Goal: Transaction & Acquisition: Book appointment/travel/reservation

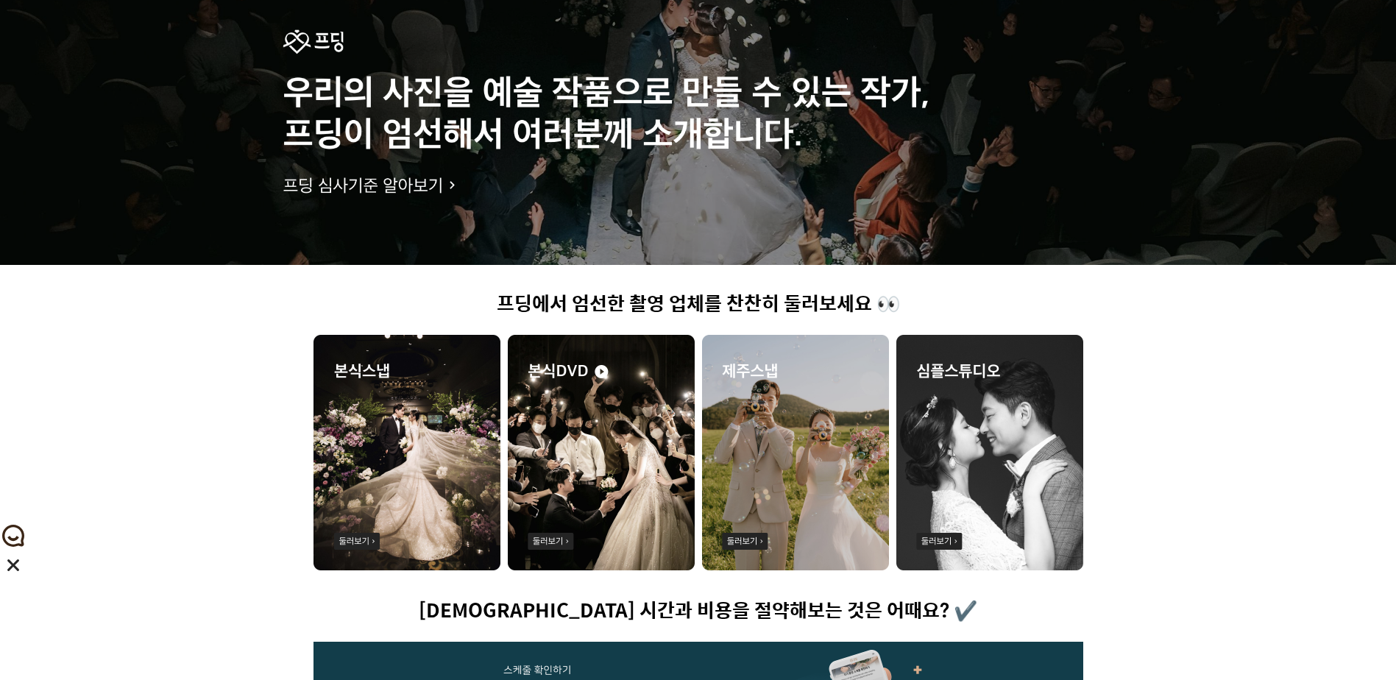
scroll to position [221, 0]
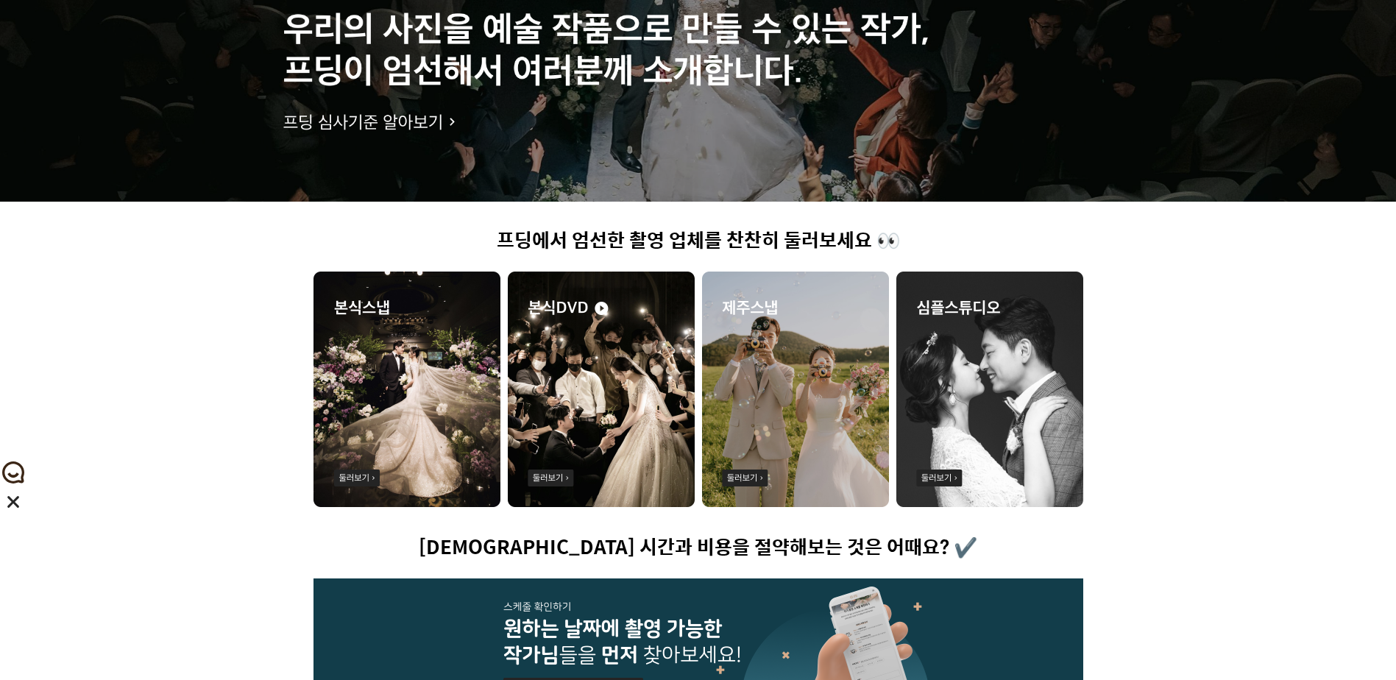
click at [785, 394] on img at bounding box center [795, 389] width 187 height 235
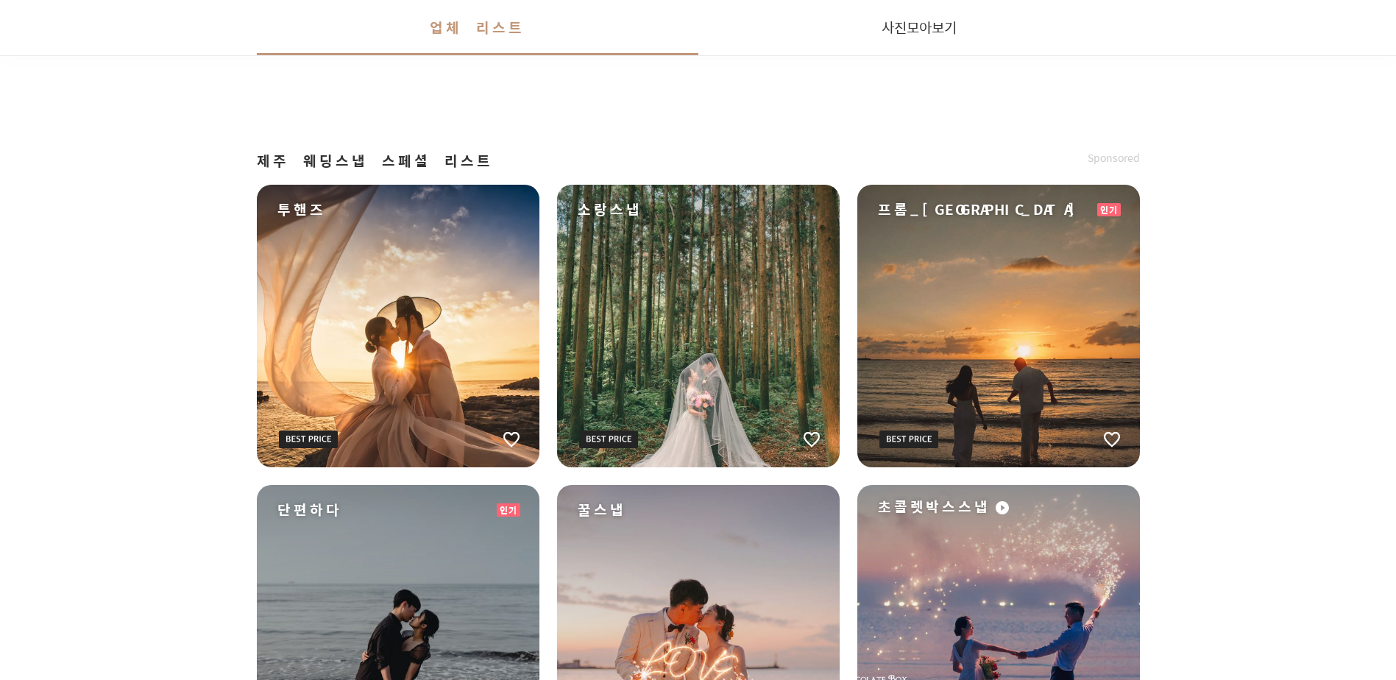
scroll to position [1610, 0]
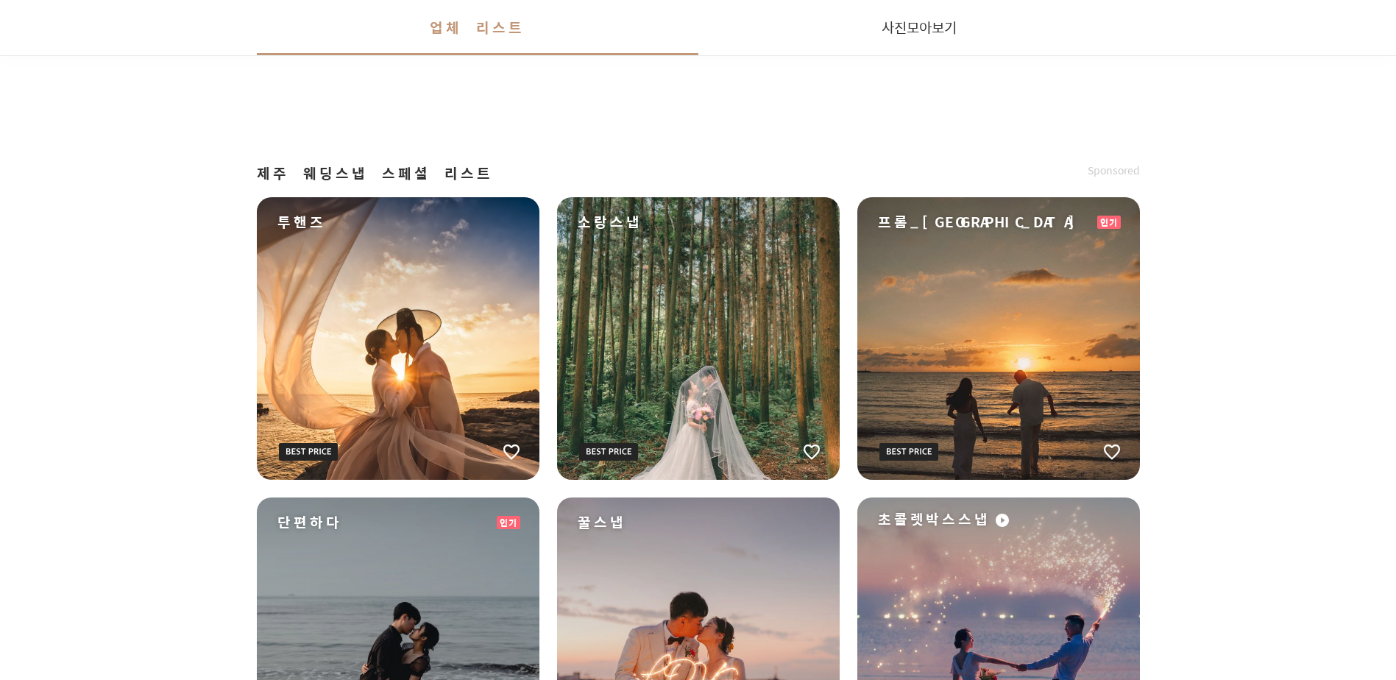
click at [942, 327] on div "프롬_[GEOGRAPHIC_DATA]" at bounding box center [998, 338] width 283 height 283
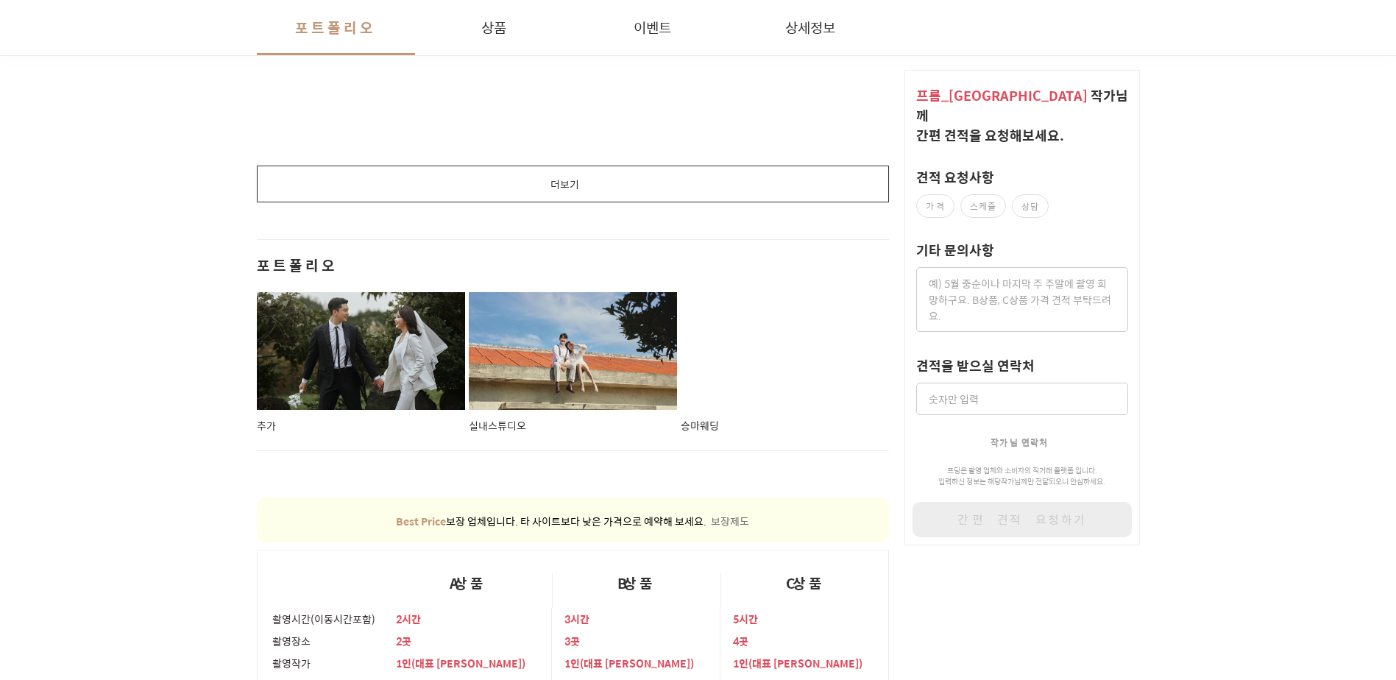
scroll to position [2134, 0]
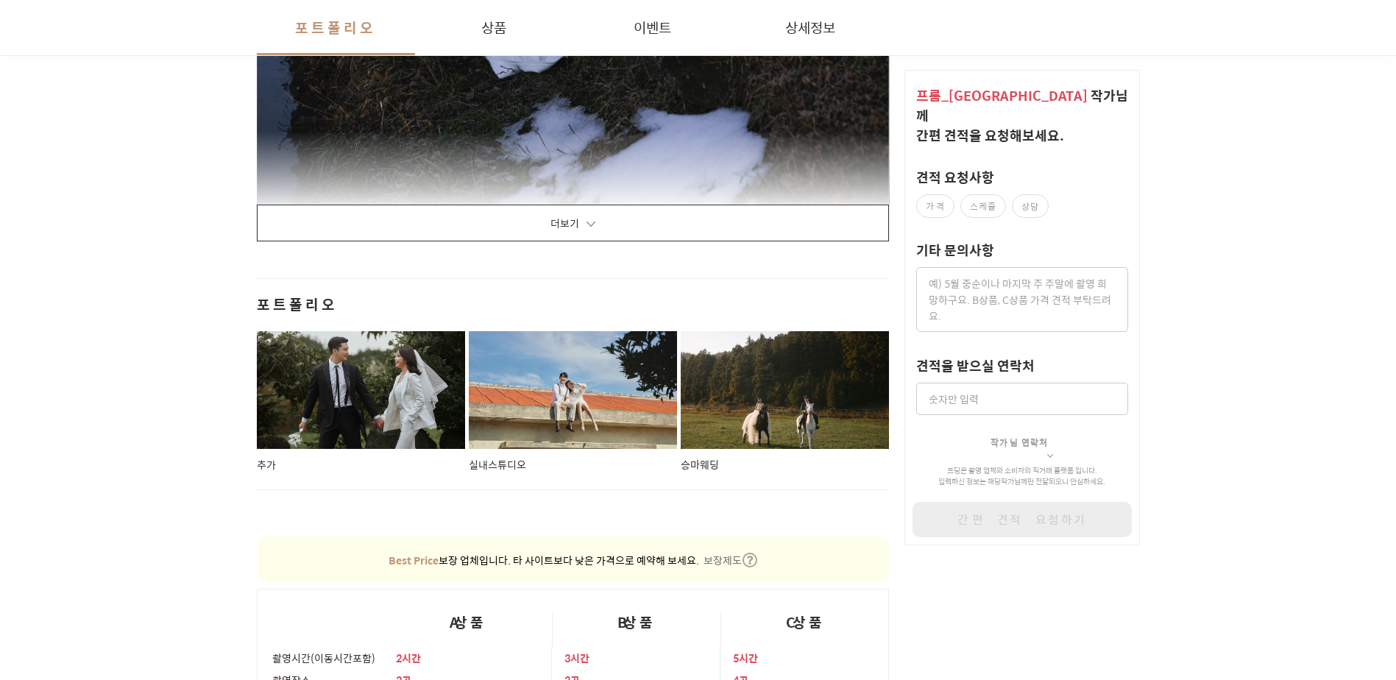
click at [740, 234] on button "더보기" at bounding box center [573, 223] width 633 height 37
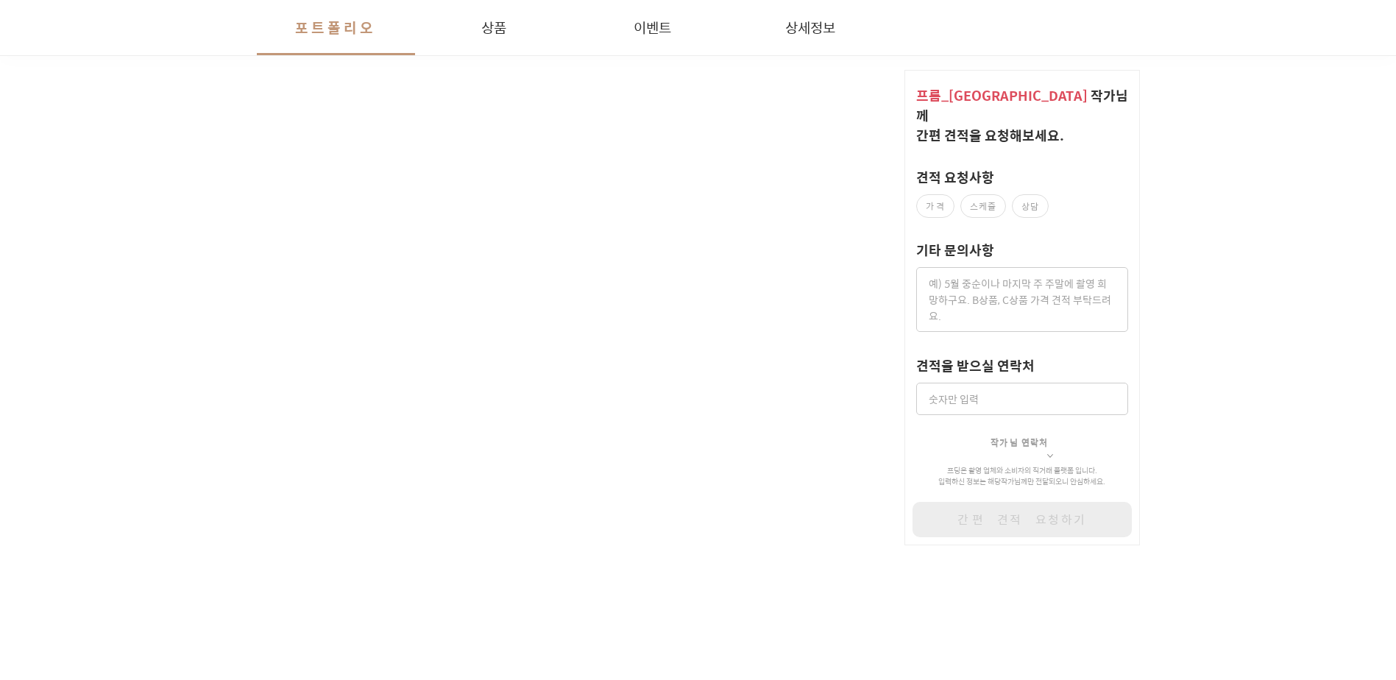
scroll to position [11171, 0]
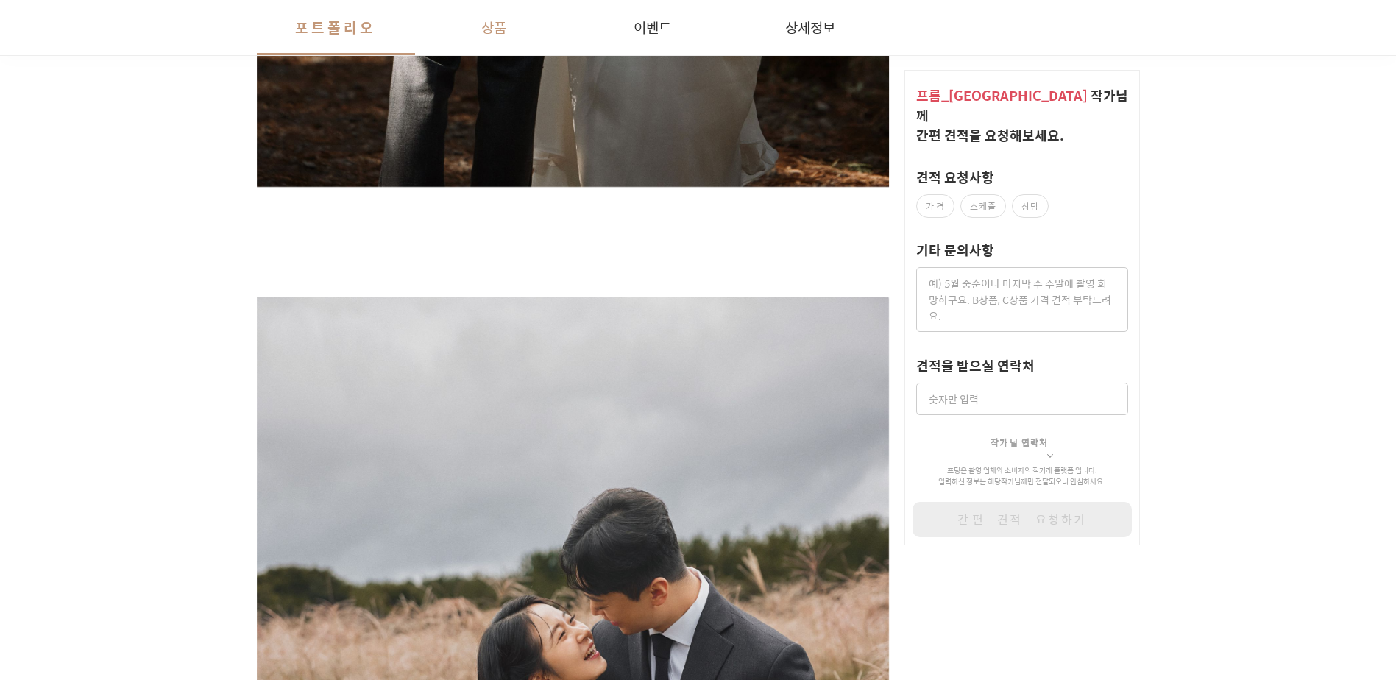
click at [479, 38] on button "상품" at bounding box center [494, 27] width 158 height 55
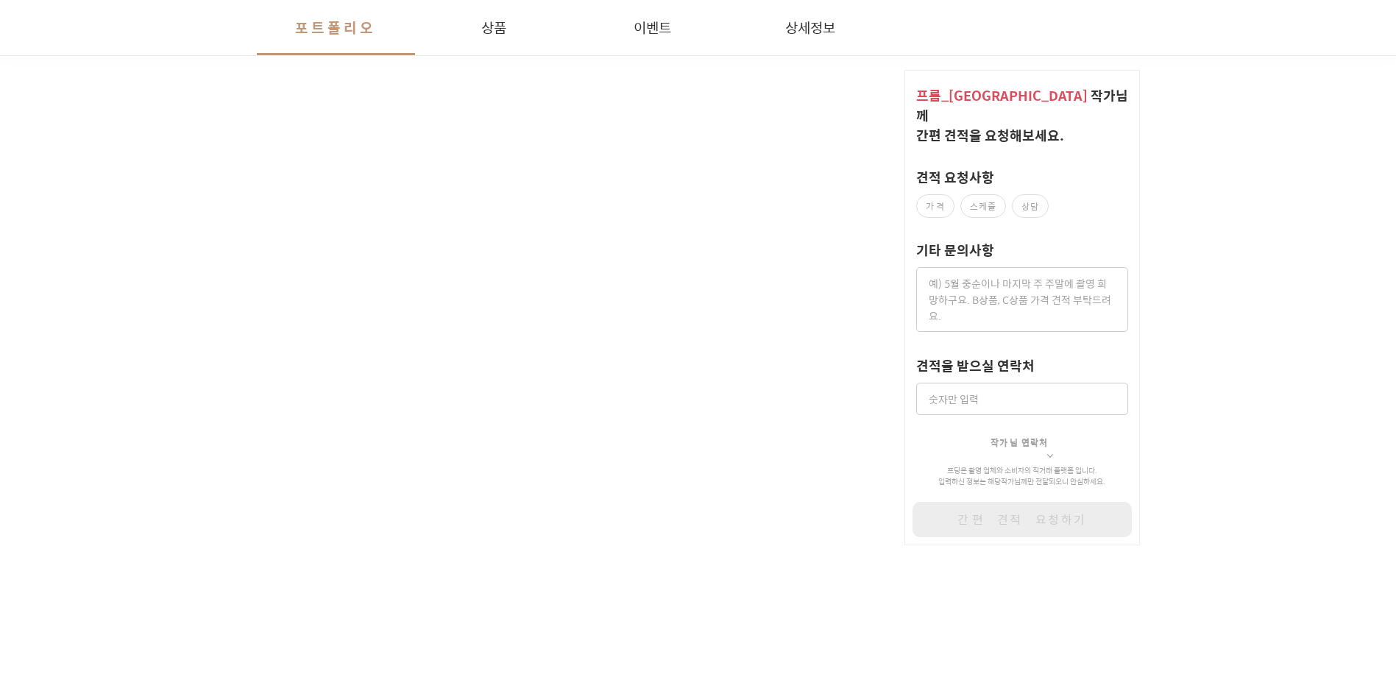
scroll to position [26923, 0]
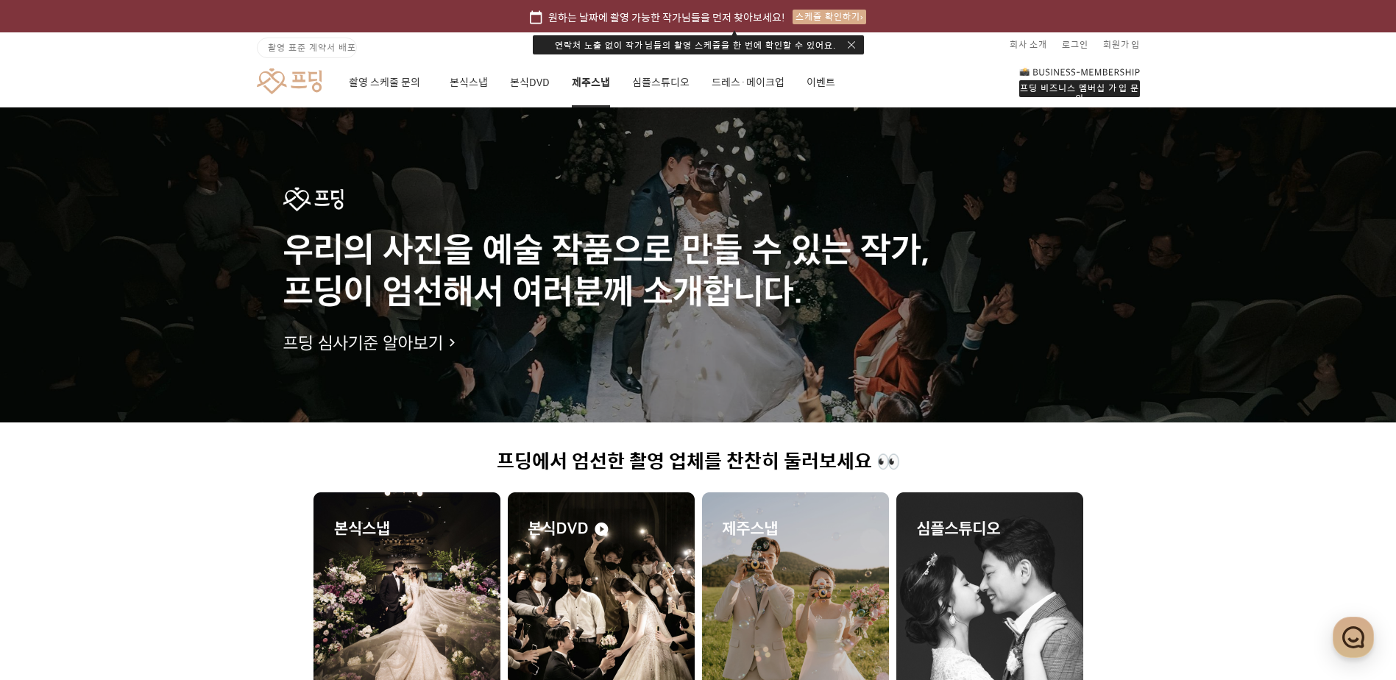
click at [599, 88] on link "제주스냅" at bounding box center [591, 82] width 38 height 50
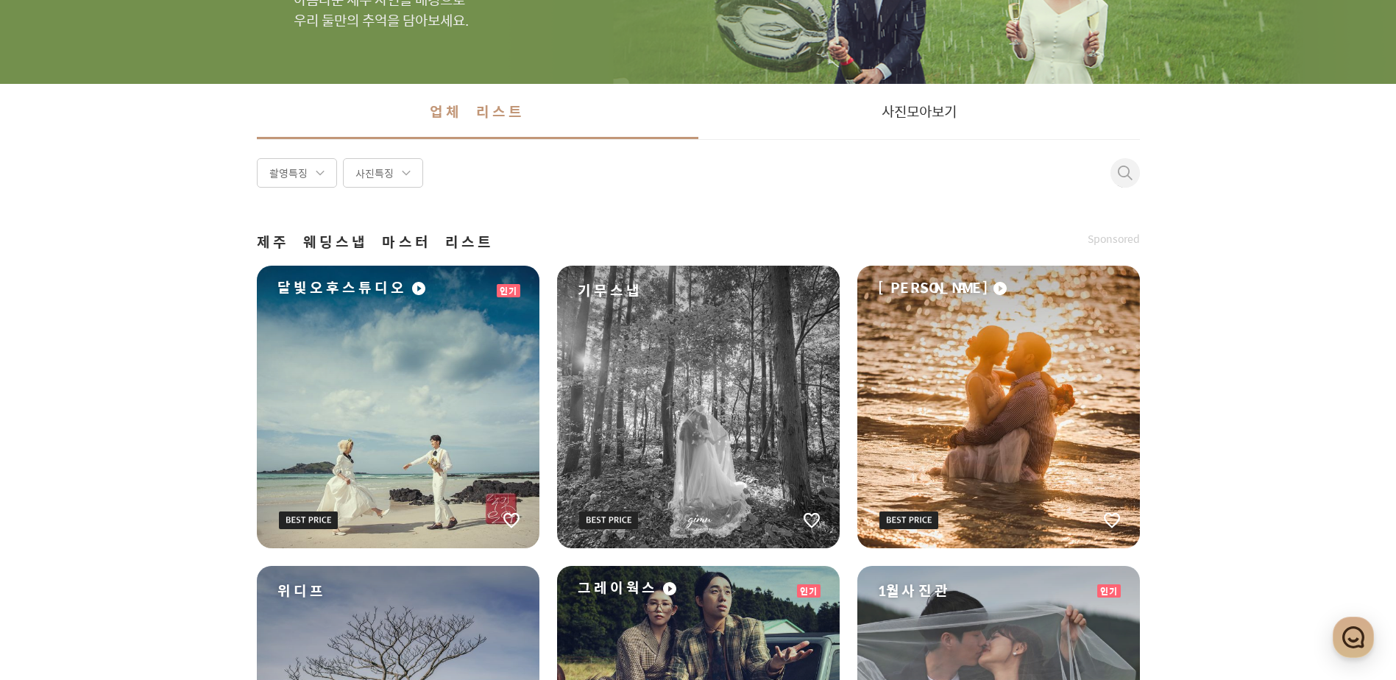
scroll to position [221, 0]
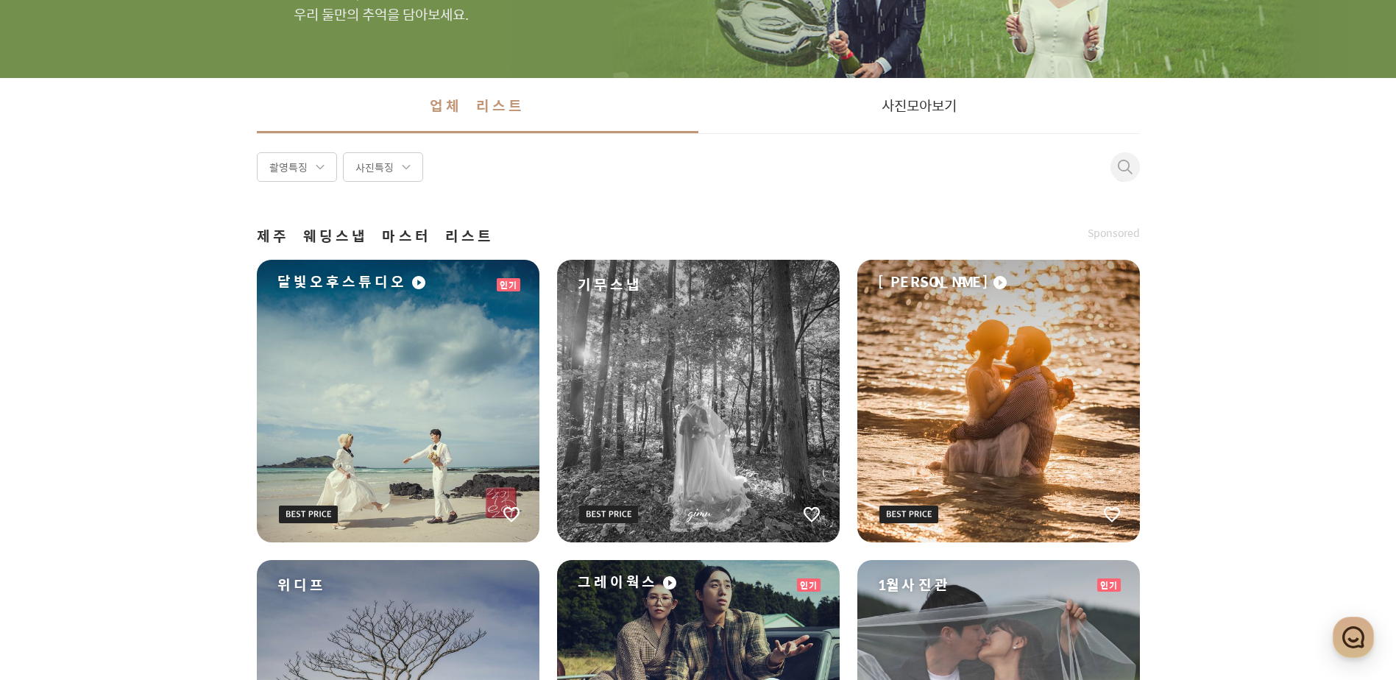
click at [304, 176] on div "촬영특징" at bounding box center [297, 166] width 80 height 29
click at [393, 156] on div "사진특징" at bounding box center [383, 166] width 80 height 29
click at [750, 164] on div "촬영특징 사진특징 취소" at bounding box center [698, 166] width 883 height 29
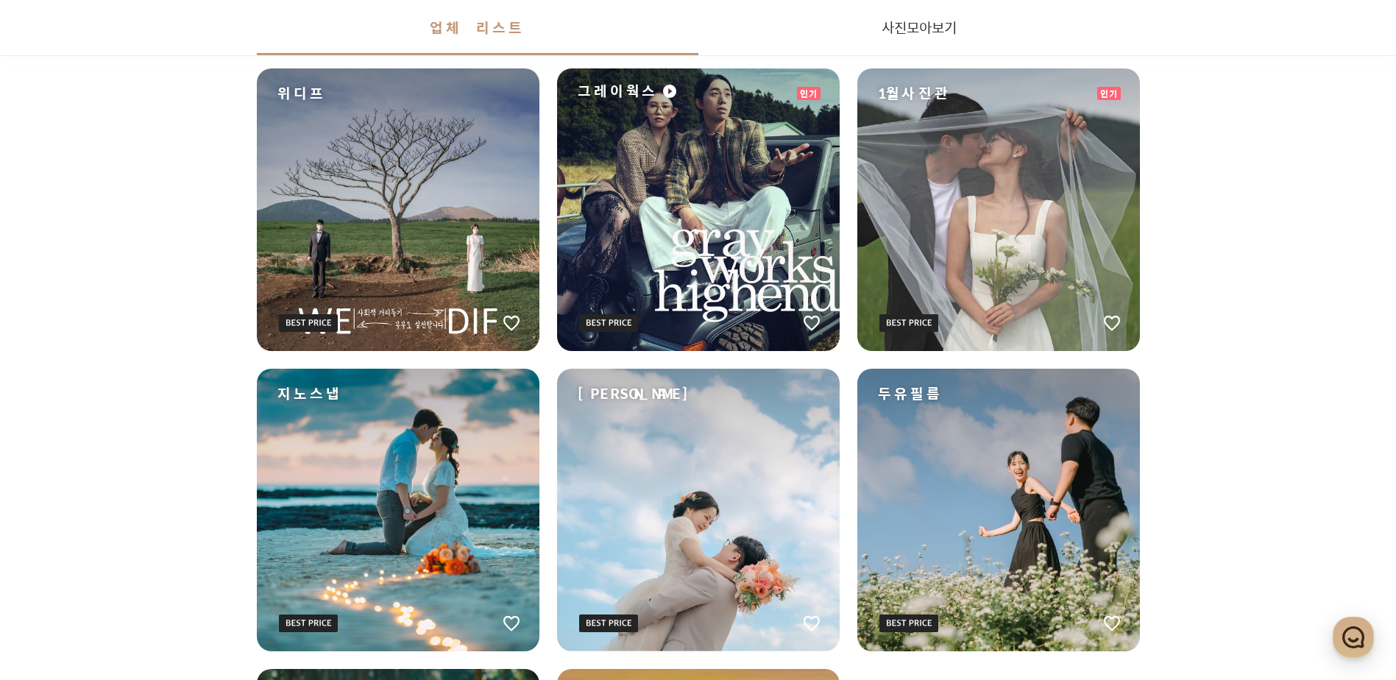
scroll to position [506, 0]
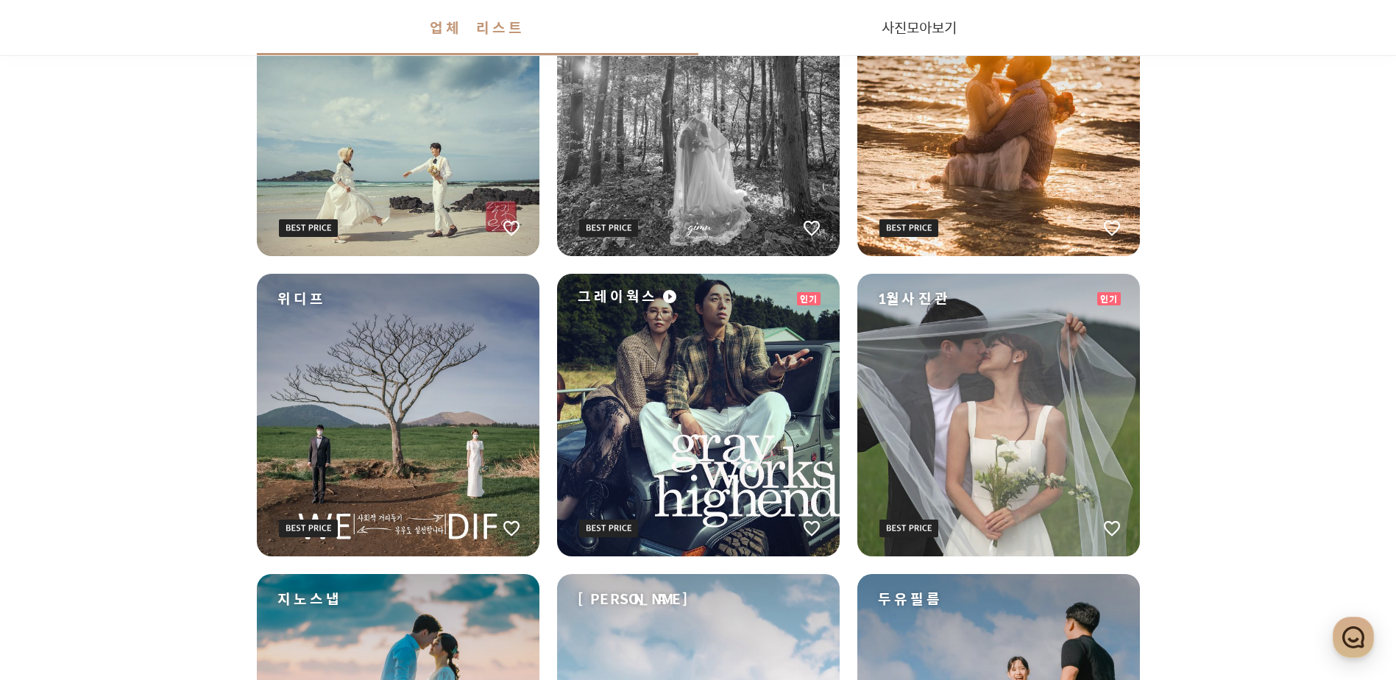
click at [1024, 368] on div "1월사진관" at bounding box center [998, 415] width 283 height 283
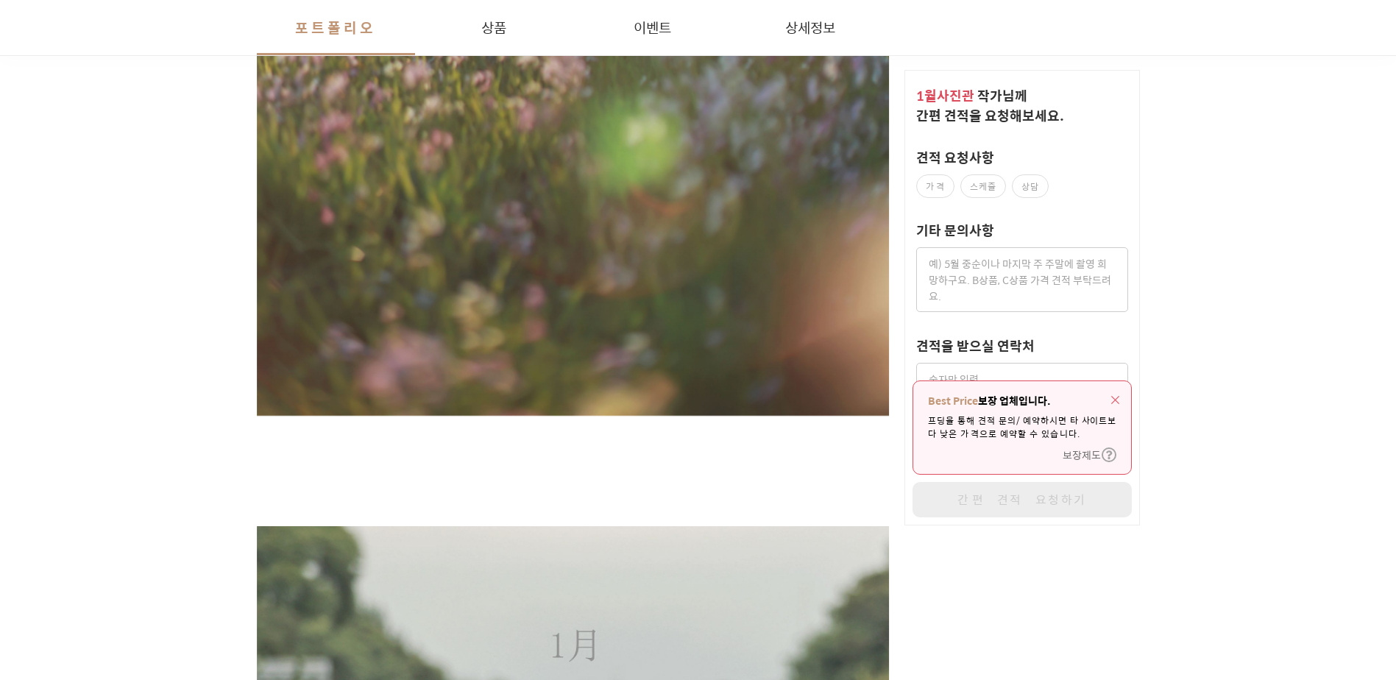
scroll to position [515, 0]
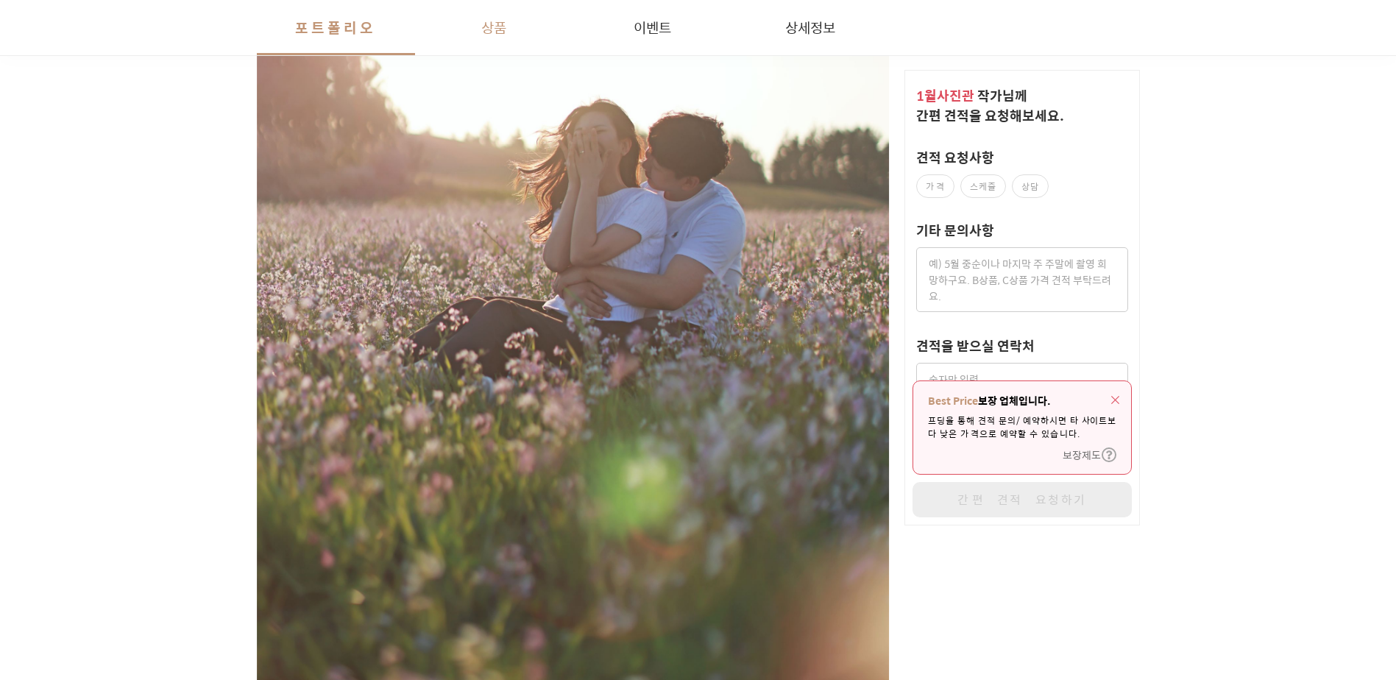
click at [479, 21] on button "상품" at bounding box center [494, 27] width 158 height 55
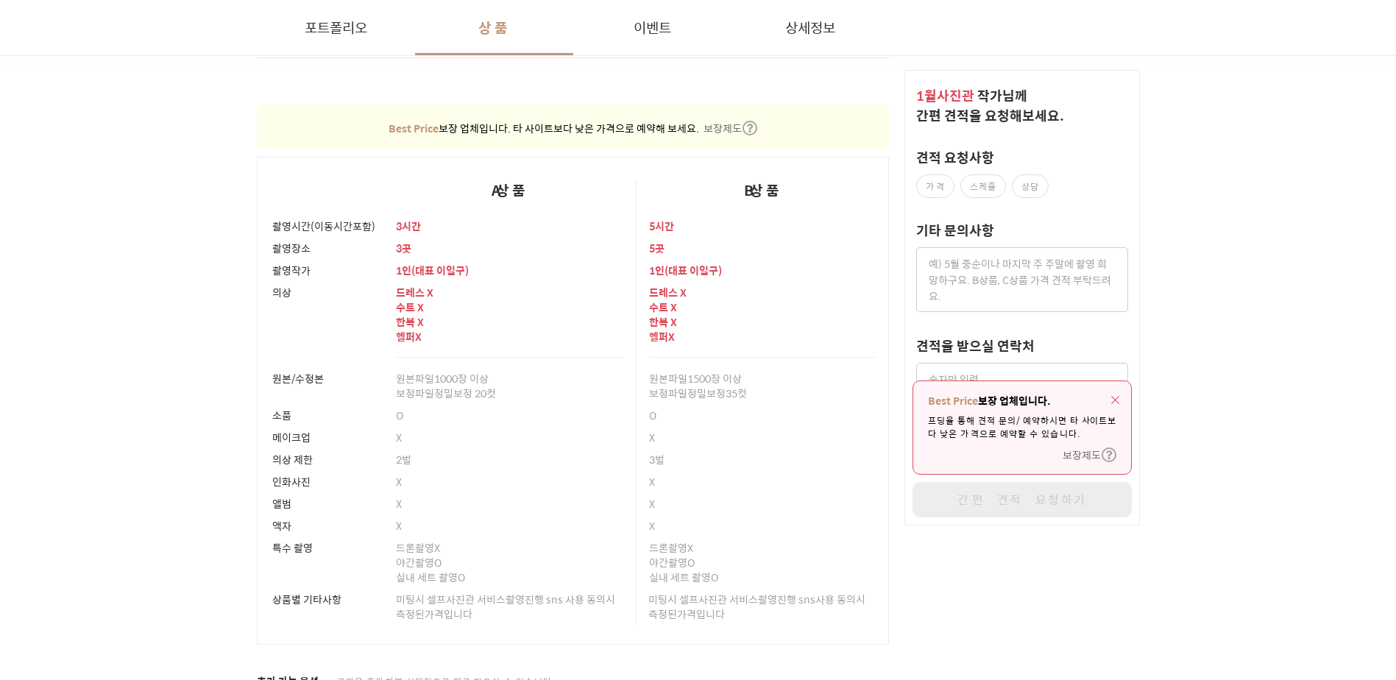
scroll to position [3094, 0]
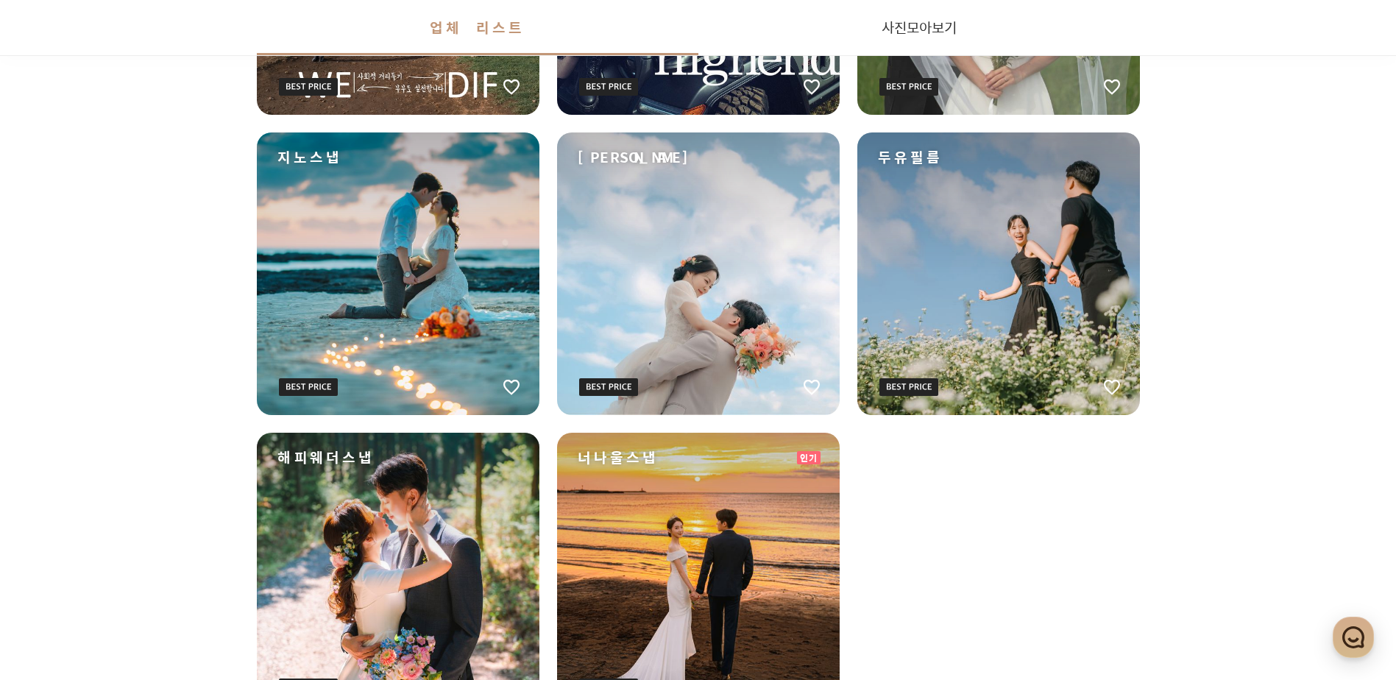
scroll to position [1021, 0]
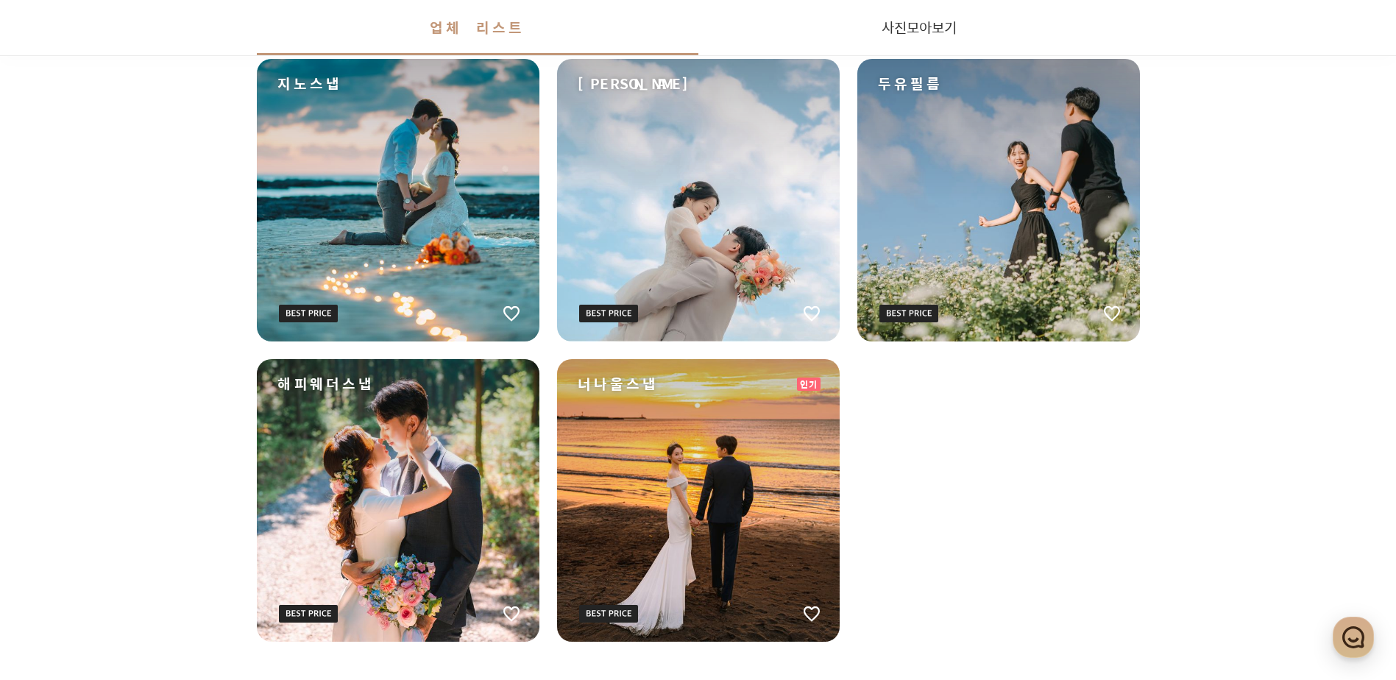
click at [733, 223] on div "[PERSON_NAME]" at bounding box center [698, 200] width 283 height 283
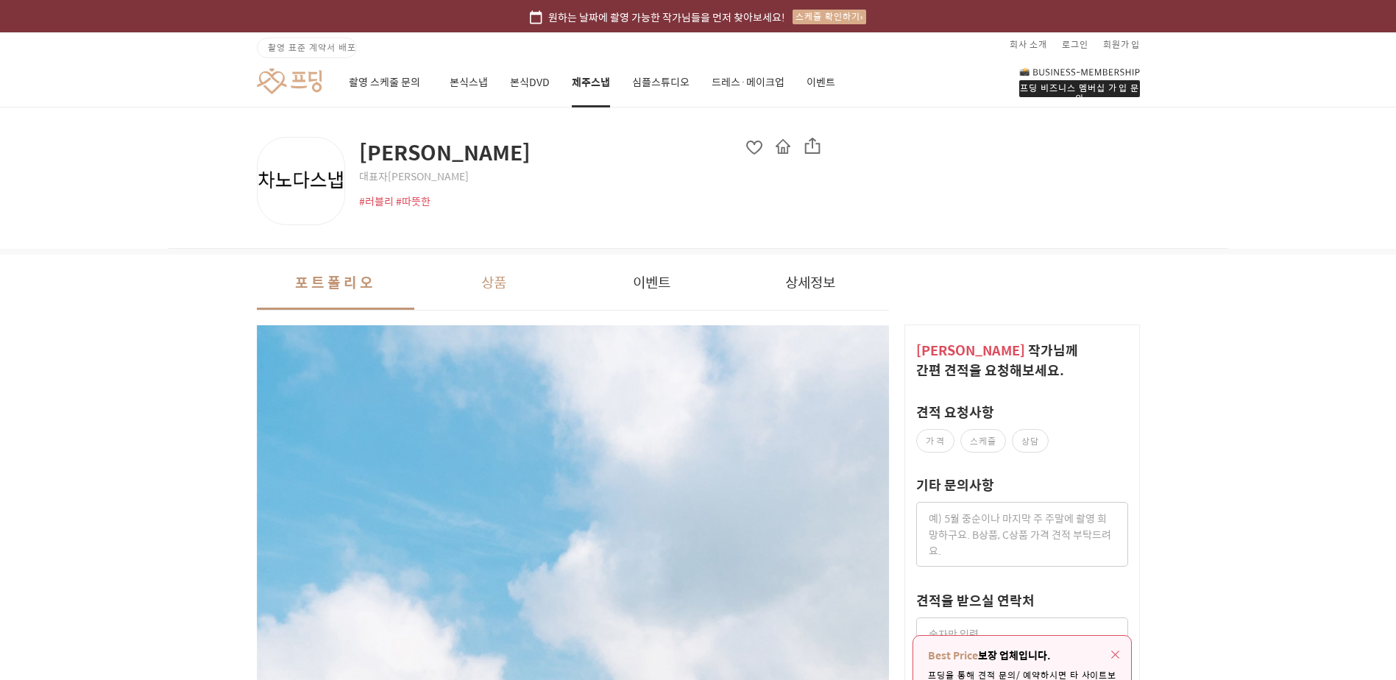
click at [483, 294] on button "상품" at bounding box center [493, 282] width 158 height 55
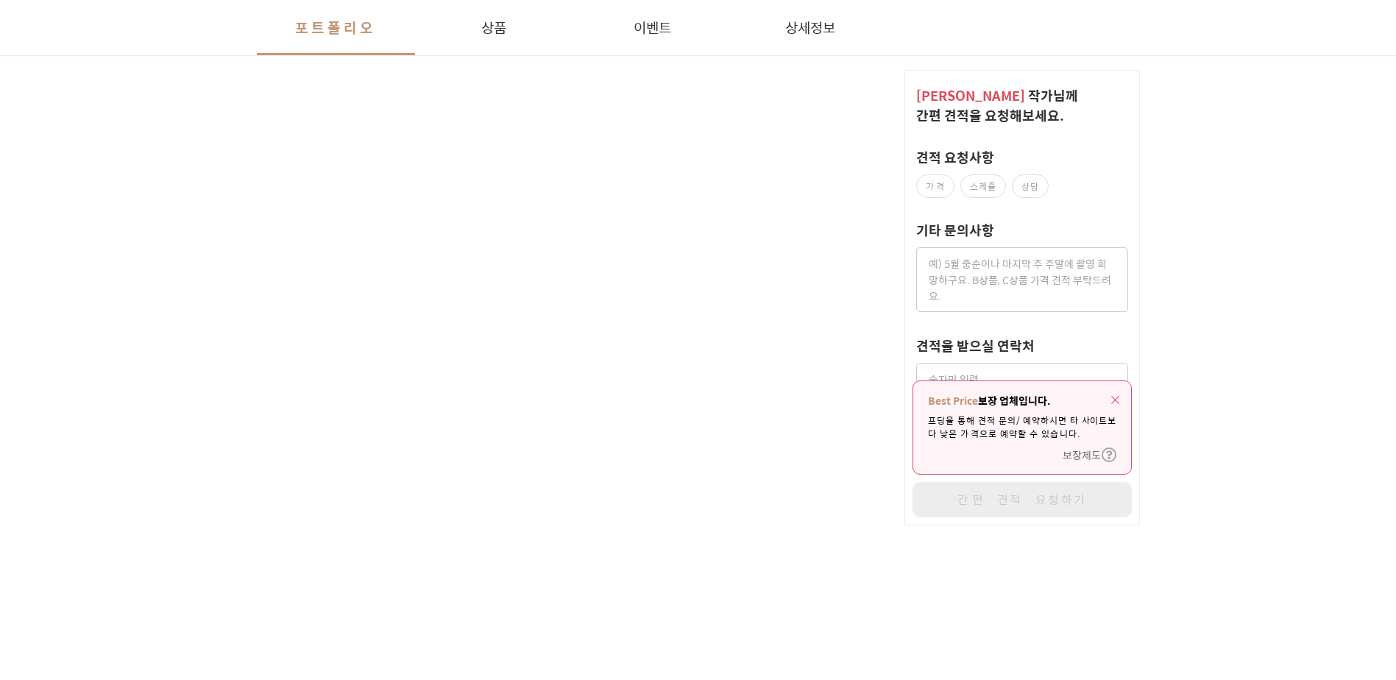
scroll to position [3625, 0]
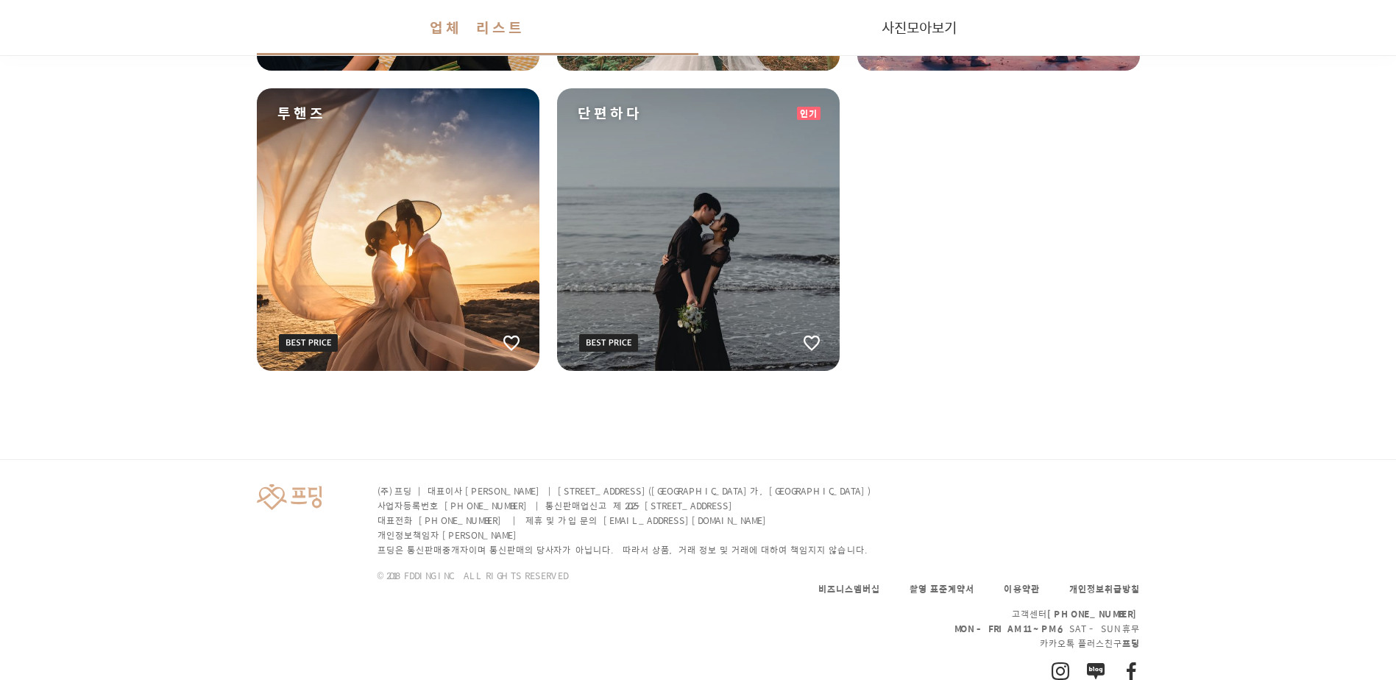
scroll to position [1021, 0]
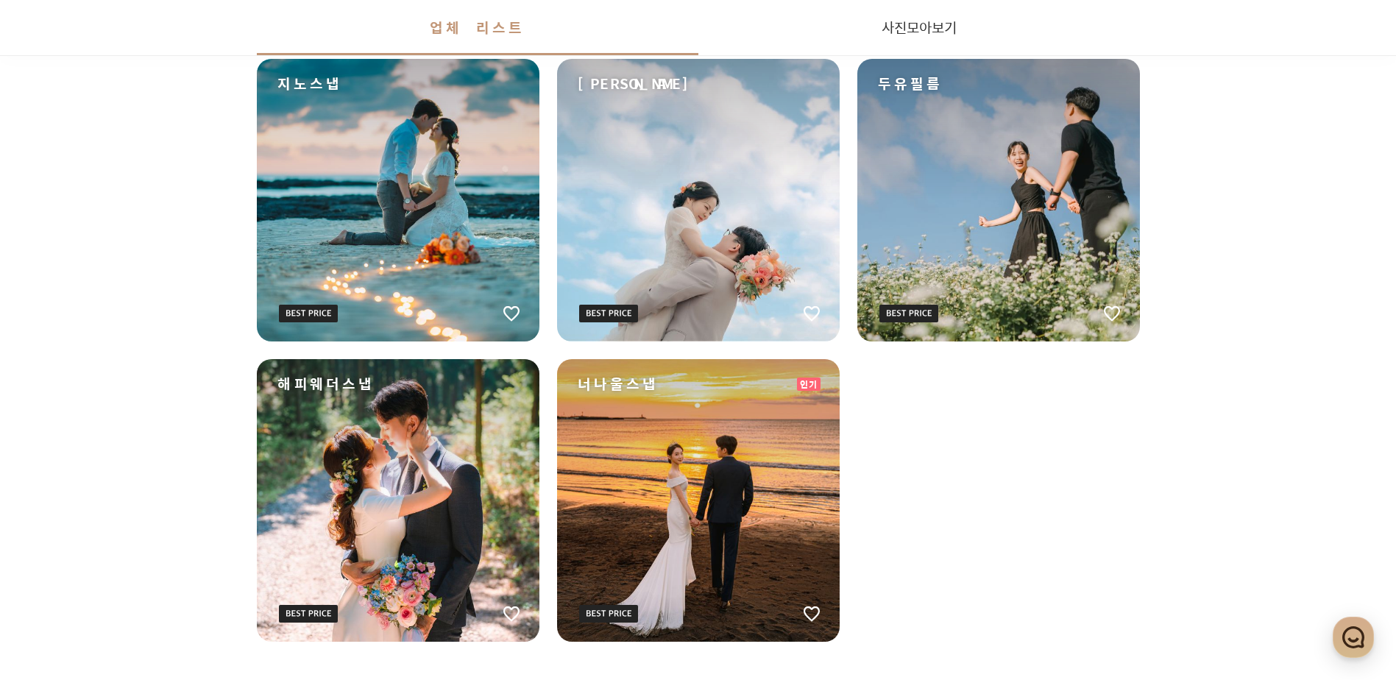
click at [370, 481] on div "해피웨더스냅" at bounding box center [398, 500] width 283 height 283
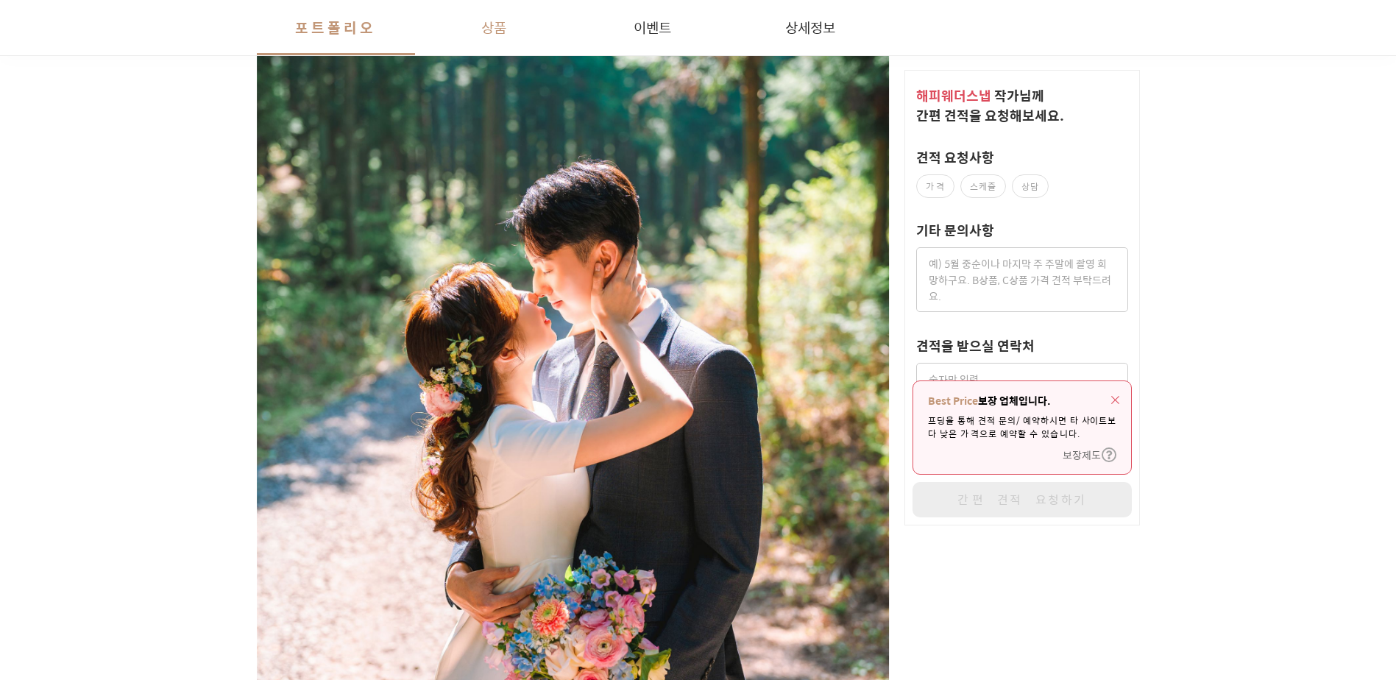
click at [479, 19] on button "상품" at bounding box center [494, 27] width 158 height 55
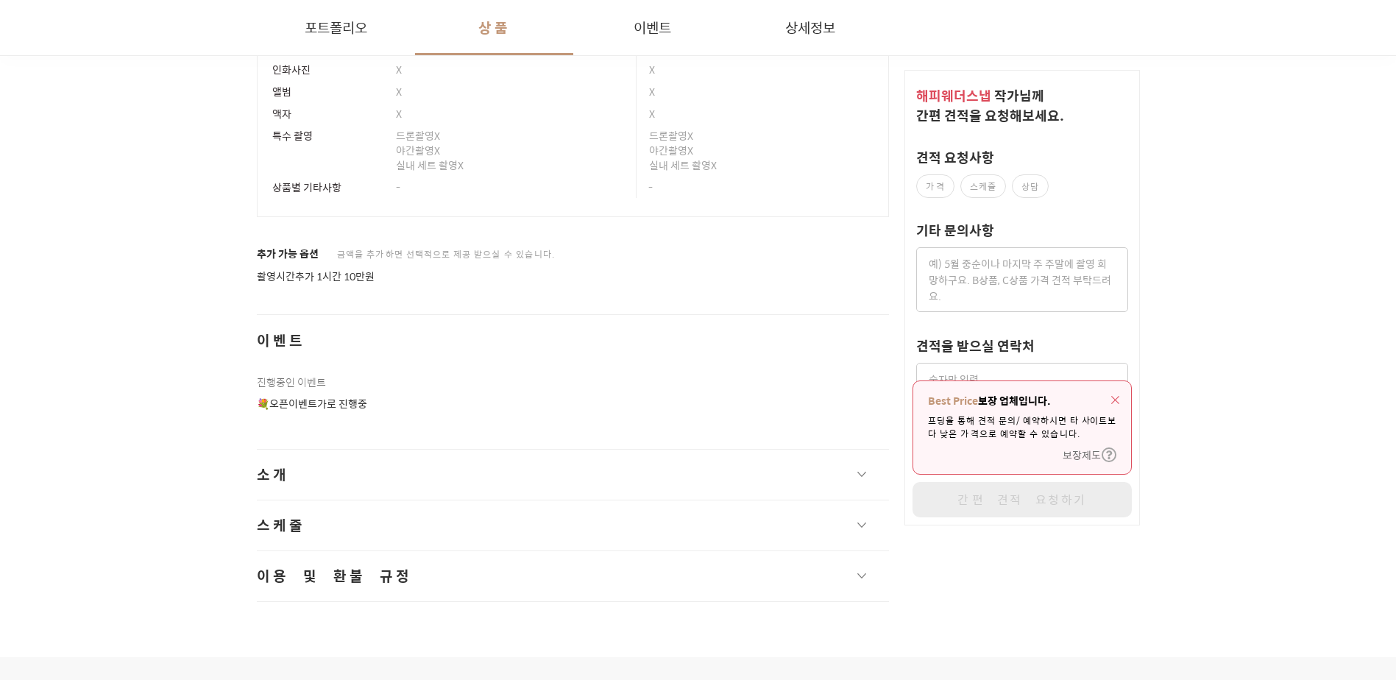
scroll to position [3830, 0]
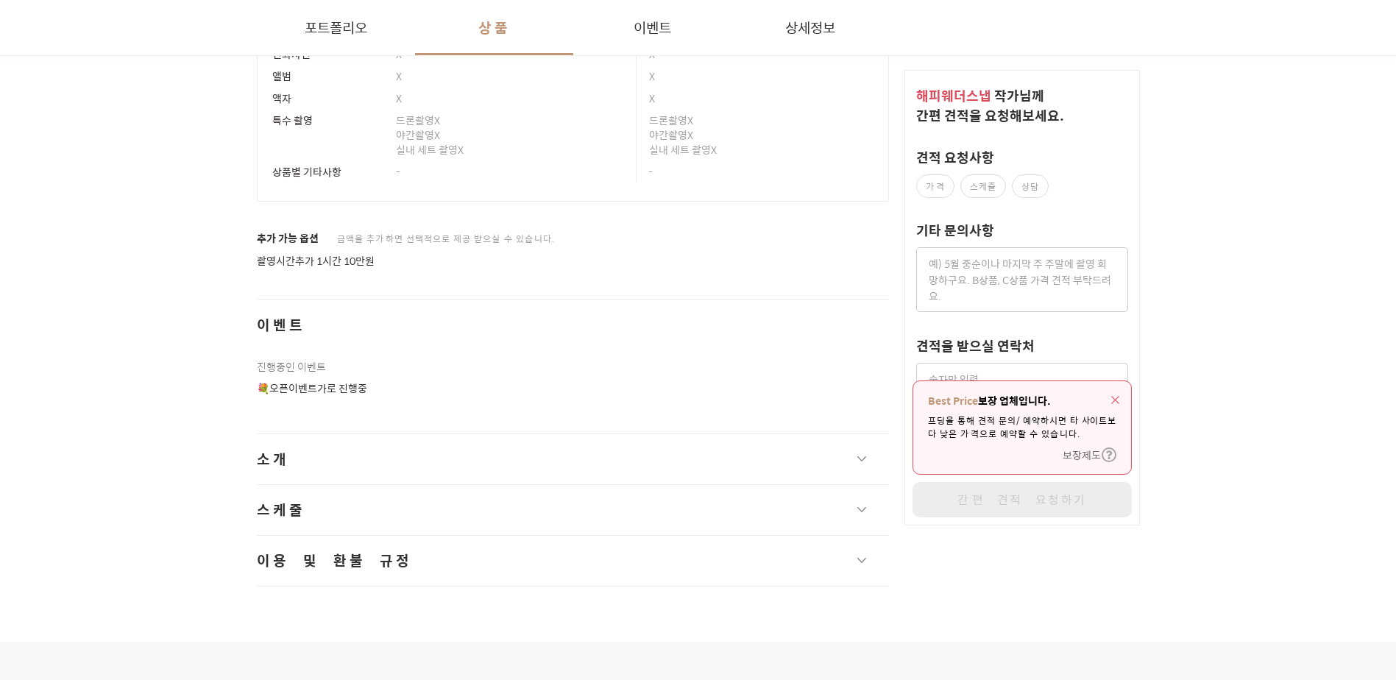
click at [857, 438] on button "소개" at bounding box center [573, 459] width 633 height 50
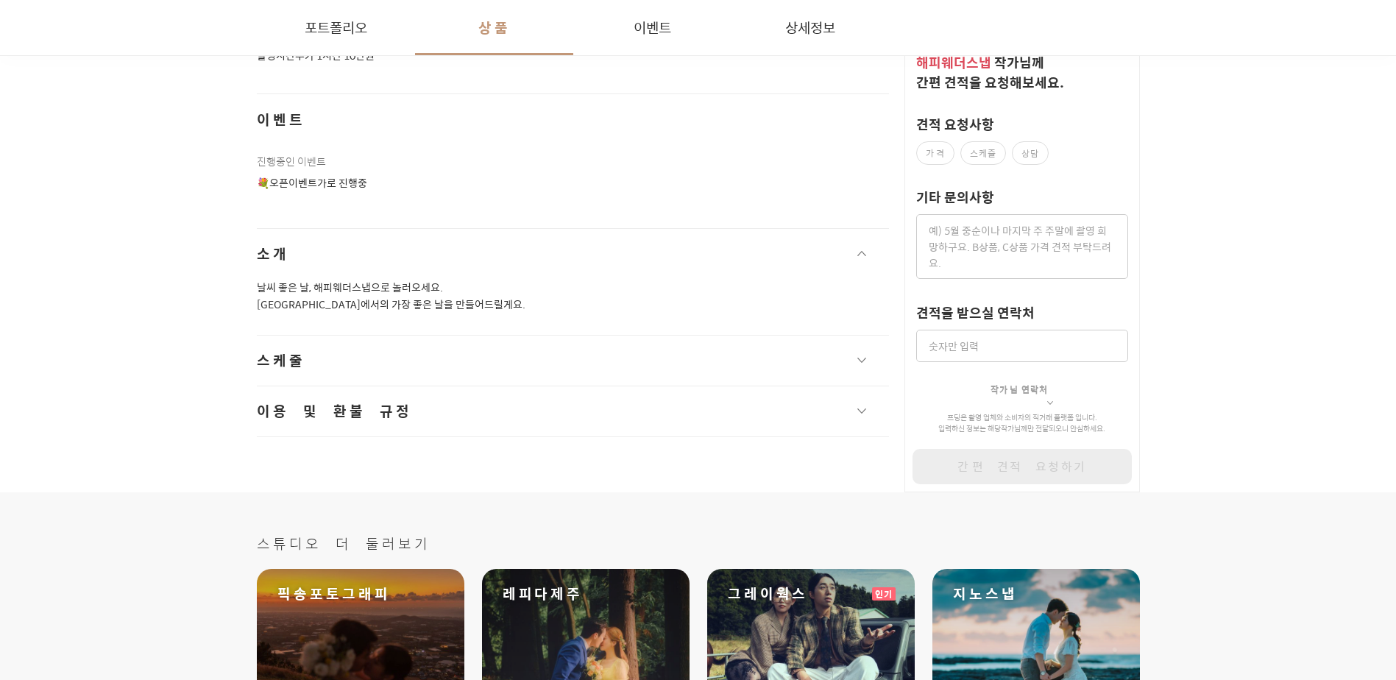
scroll to position [4050, 0]
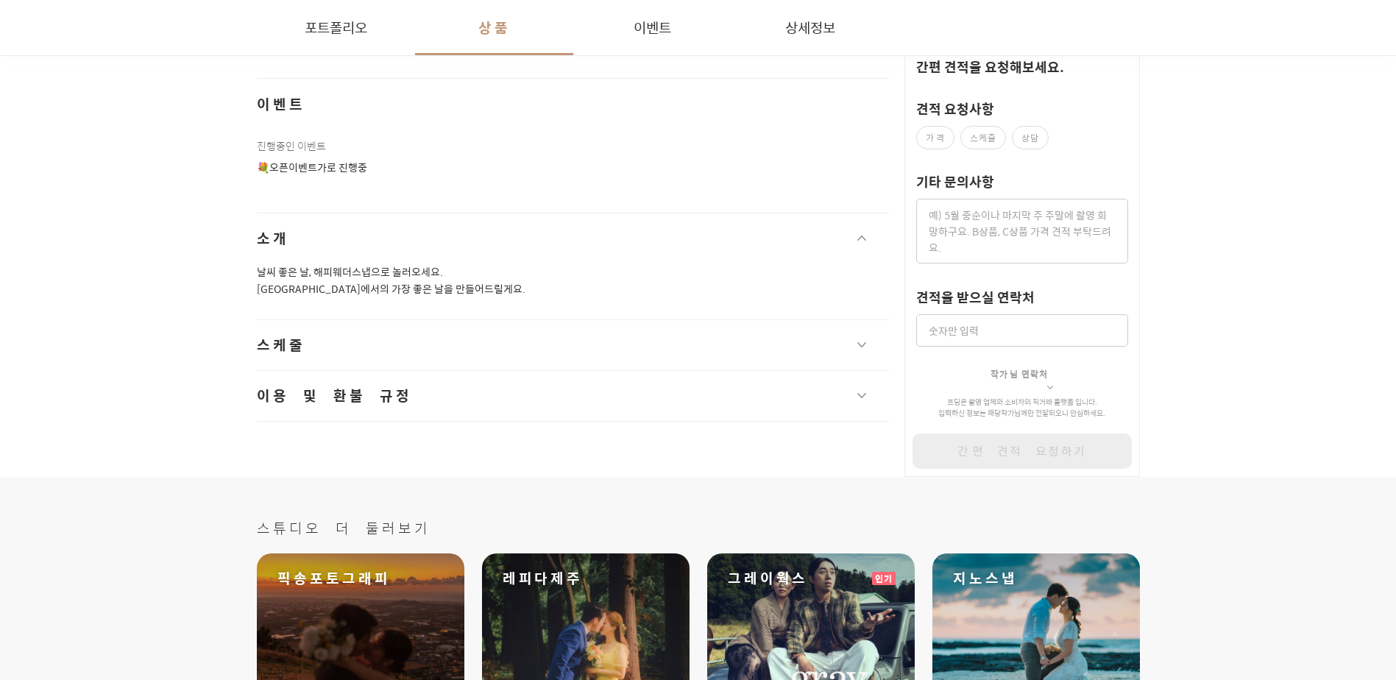
click at [873, 340] on button "스케줄" at bounding box center [573, 345] width 633 height 50
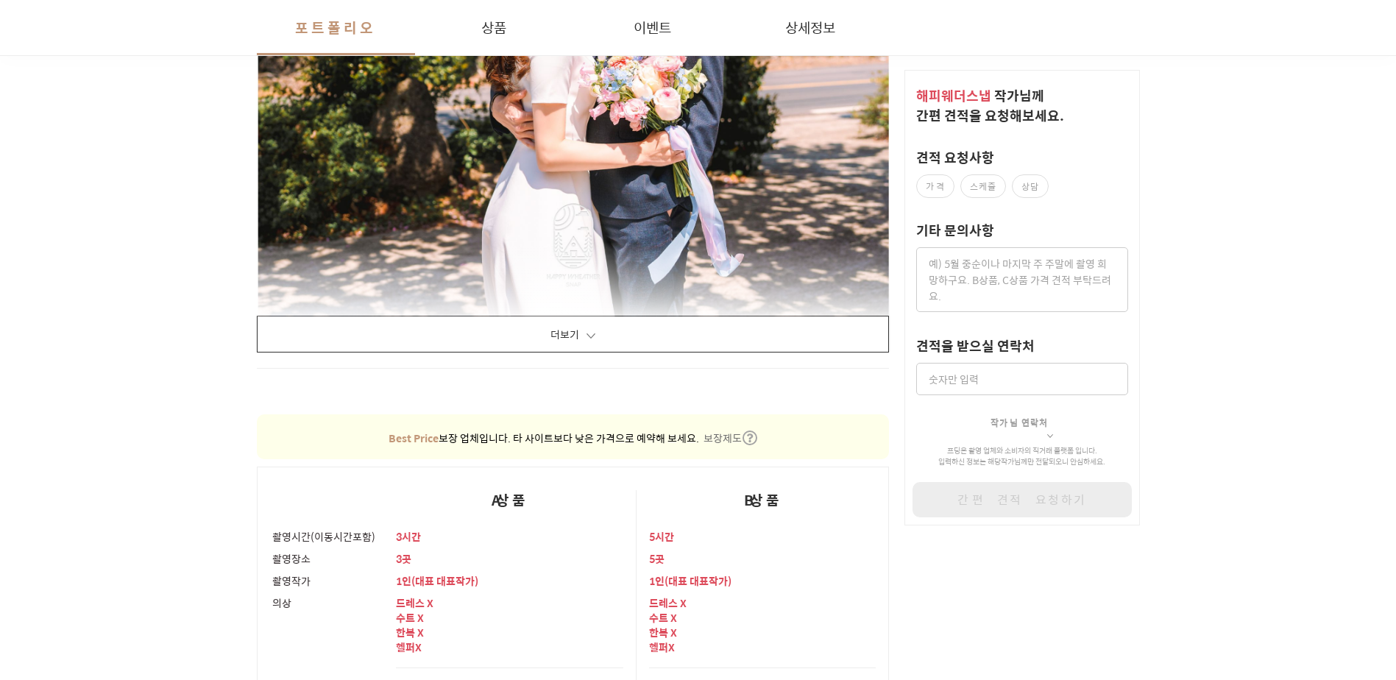
scroll to position [2873, 0]
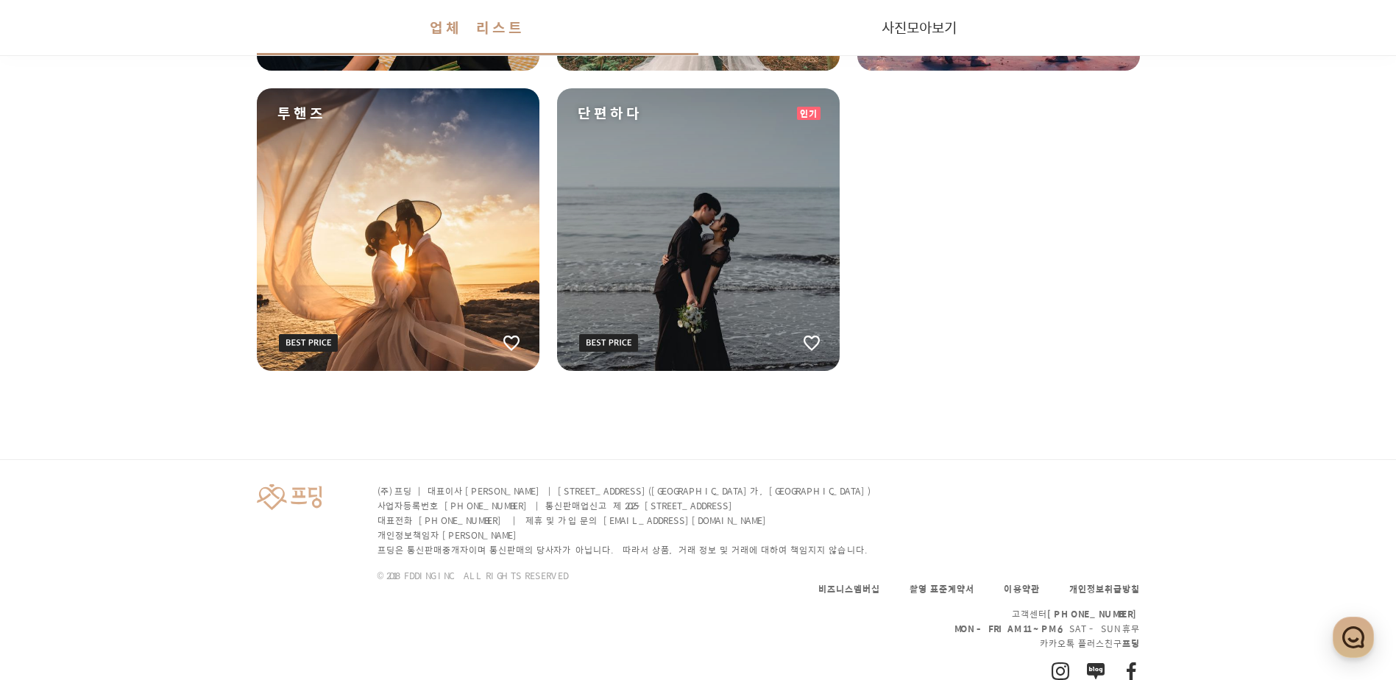
scroll to position [1021, 0]
